Goal: Find specific page/section: Find specific page/section

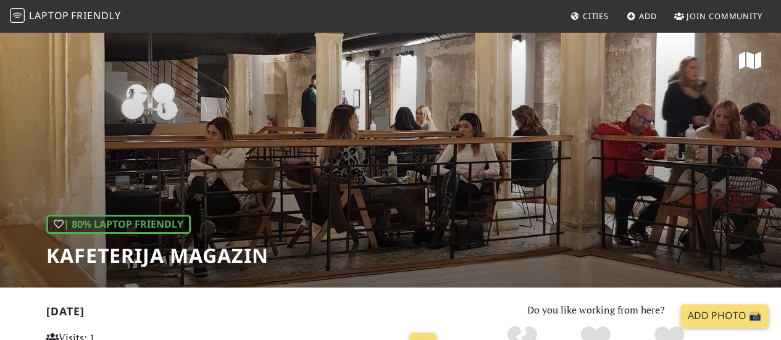
click at [42, 19] on span "Laptop" at bounding box center [49, 16] width 40 height 14
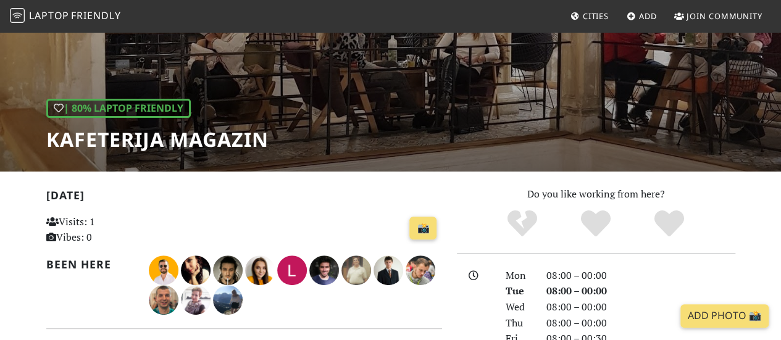
scroll to position [62, 0]
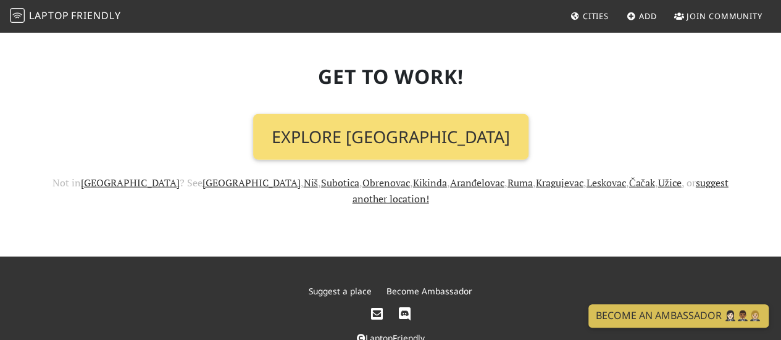
scroll to position [1467, 0]
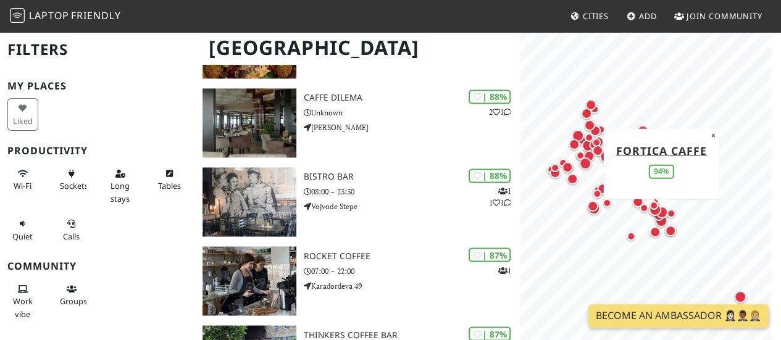
scroll to position [988, 0]
